Goal: Find specific page/section: Find specific page/section

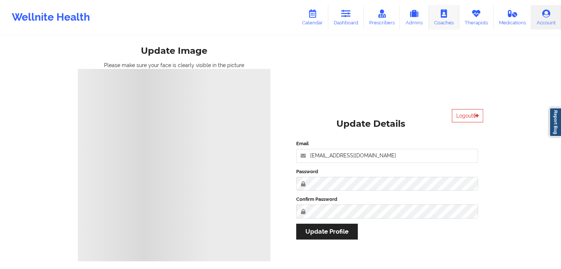
click at [446, 15] on icon at bounding box center [444, 14] width 10 height 8
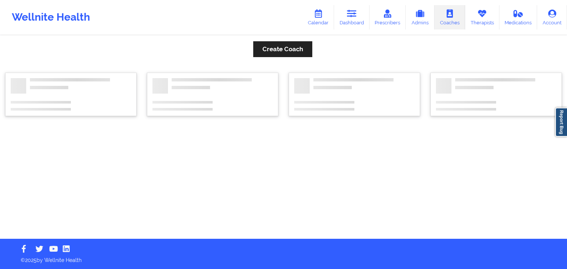
click at [484, 18] on link "Therapists" at bounding box center [482, 17] width 34 height 24
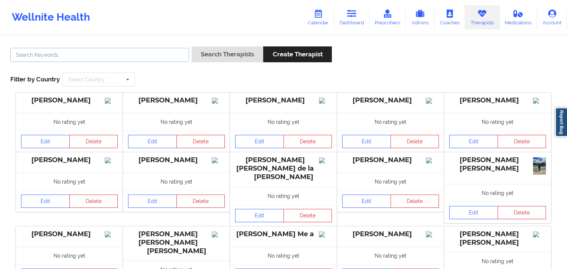
click at [141, 52] on input "text" at bounding box center [99, 55] width 179 height 14
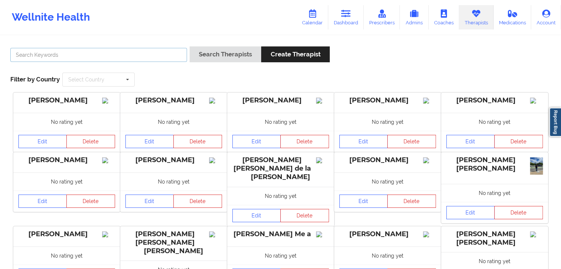
paste input "[PERSON_NAME]"
type input "[PERSON_NAME]"
click at [231, 65] on div "Search Therapists Create Therapist" at bounding box center [260, 56] width 140 height 21
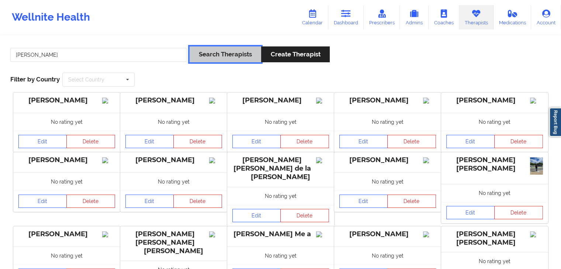
click at [239, 52] on button "Search Therapists" at bounding box center [226, 54] width 72 height 16
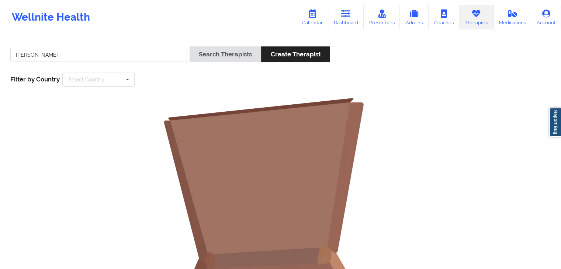
click at [149, 58] on div "[PERSON_NAME]" at bounding box center [99, 56] width 182 height 21
click at [150, 58] on input "[PERSON_NAME]" at bounding box center [98, 55] width 177 height 14
